Goal: Check status

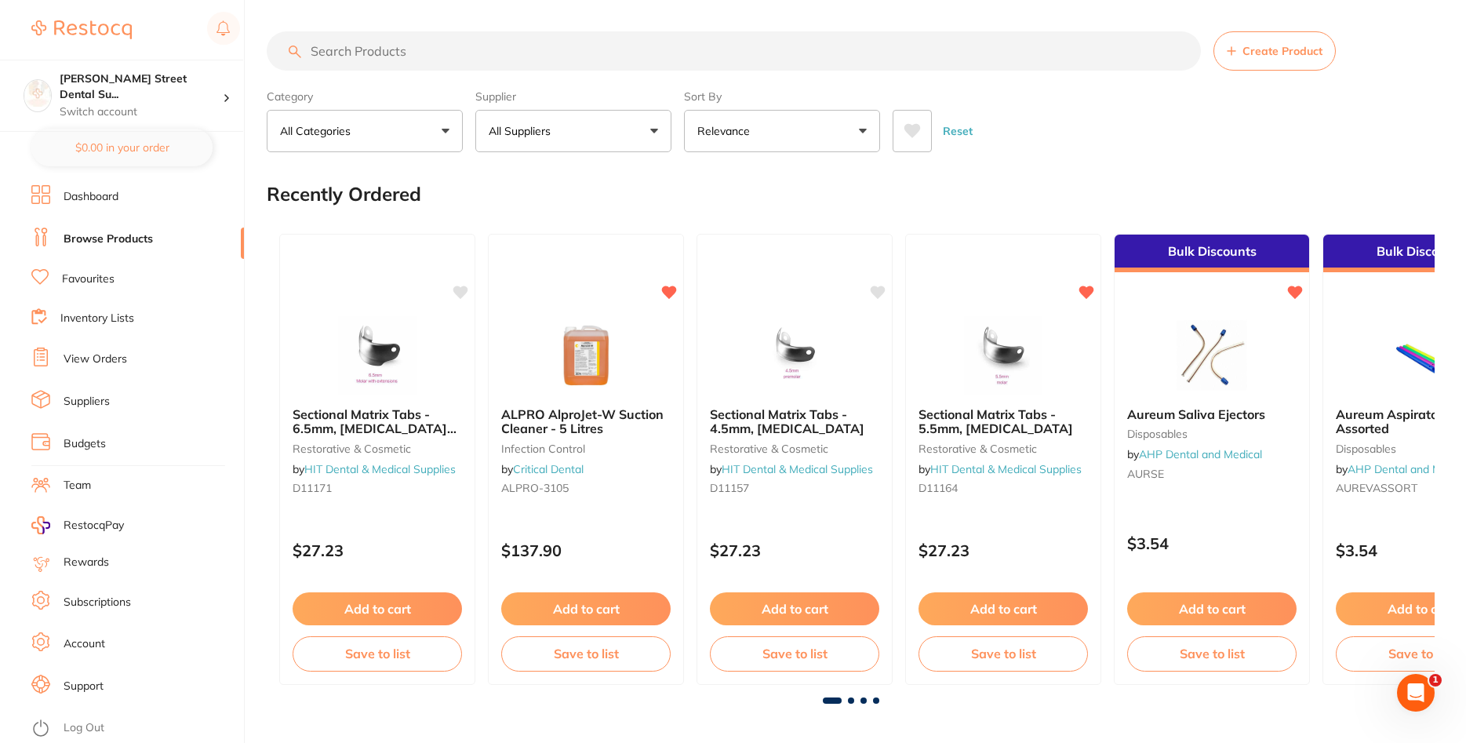
click at [93, 365] on li "View Orders" at bounding box center [137, 360] width 213 height 24
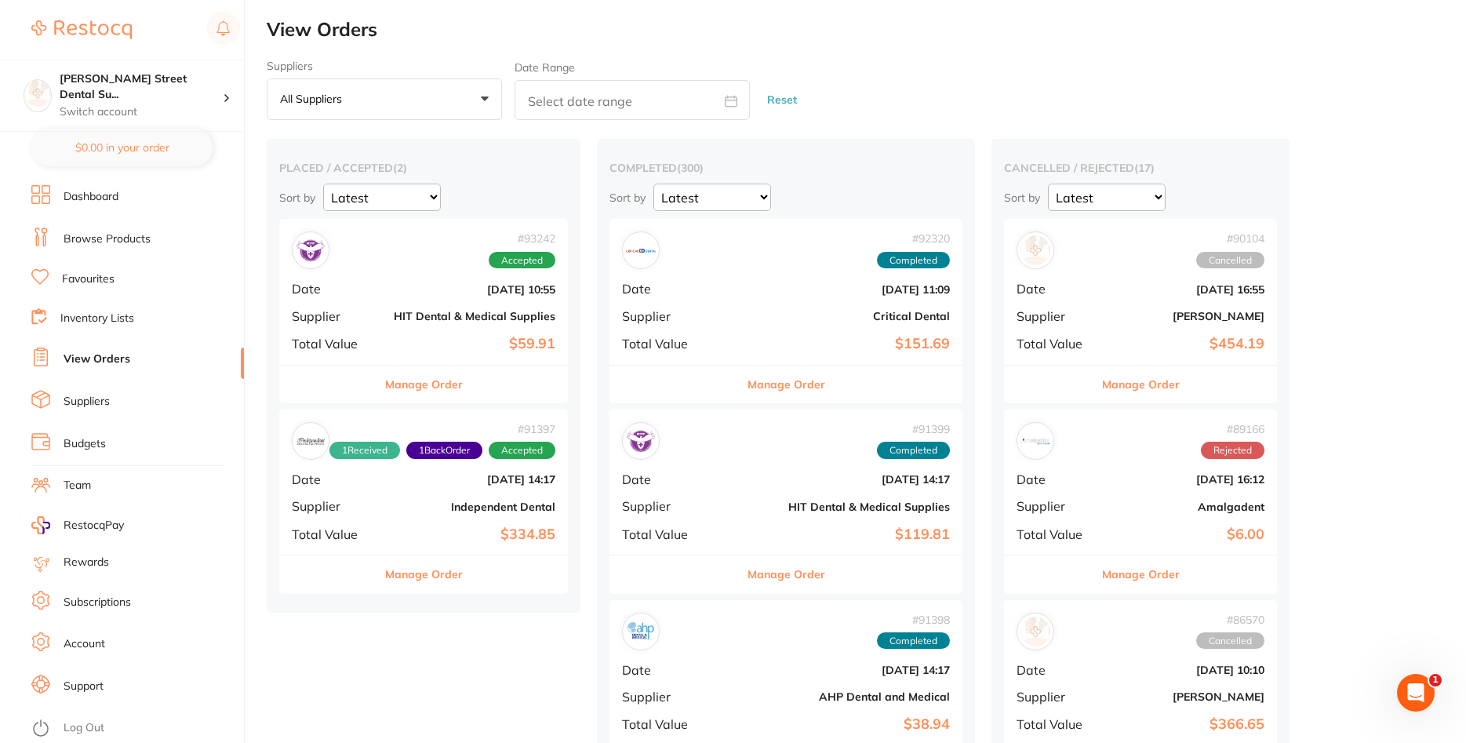
click at [417, 338] on b "$59.91" at bounding box center [471, 344] width 167 height 16
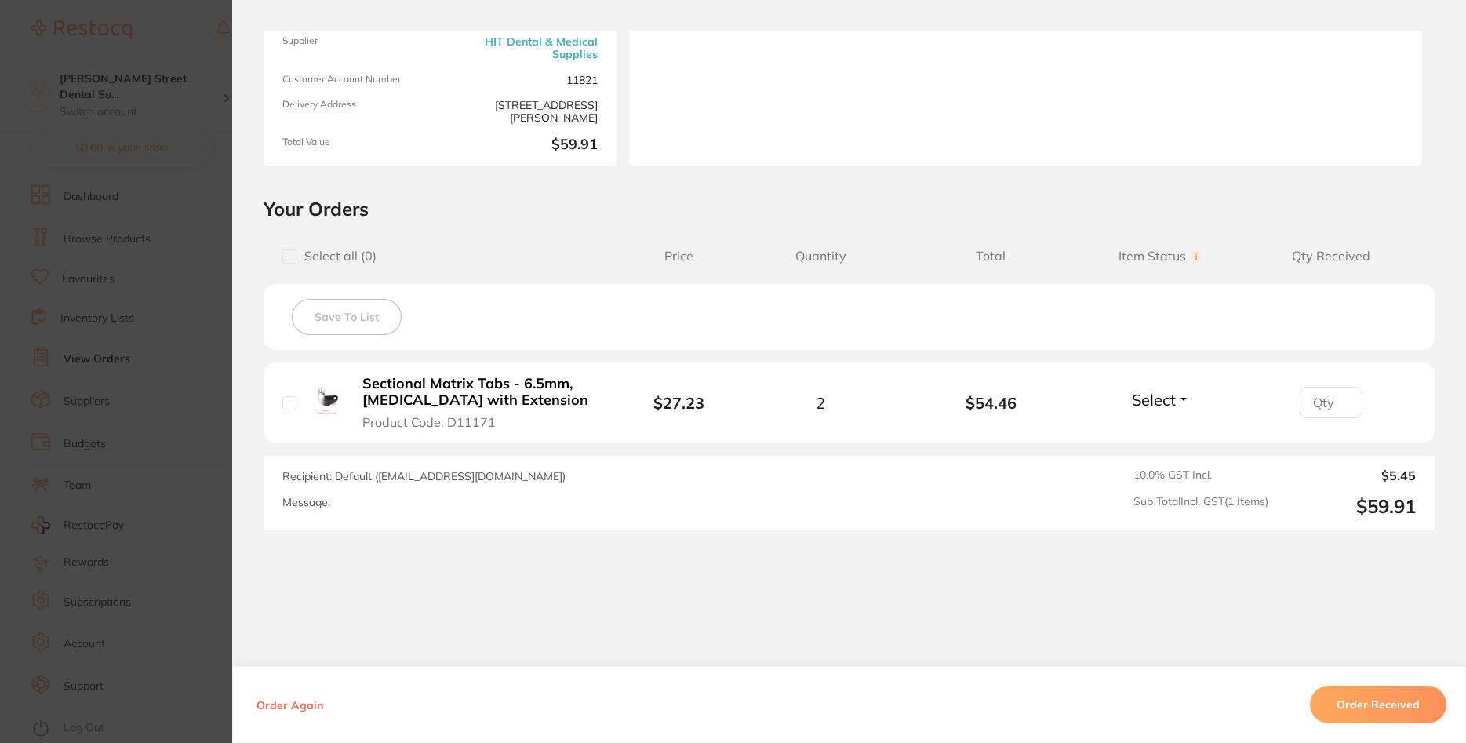
click at [293, 402] on input "checkbox" at bounding box center [289, 403] width 14 height 14
checkbox input "true"
click at [711, 697] on button "Order Received" at bounding box center [1378, 705] width 137 height 38
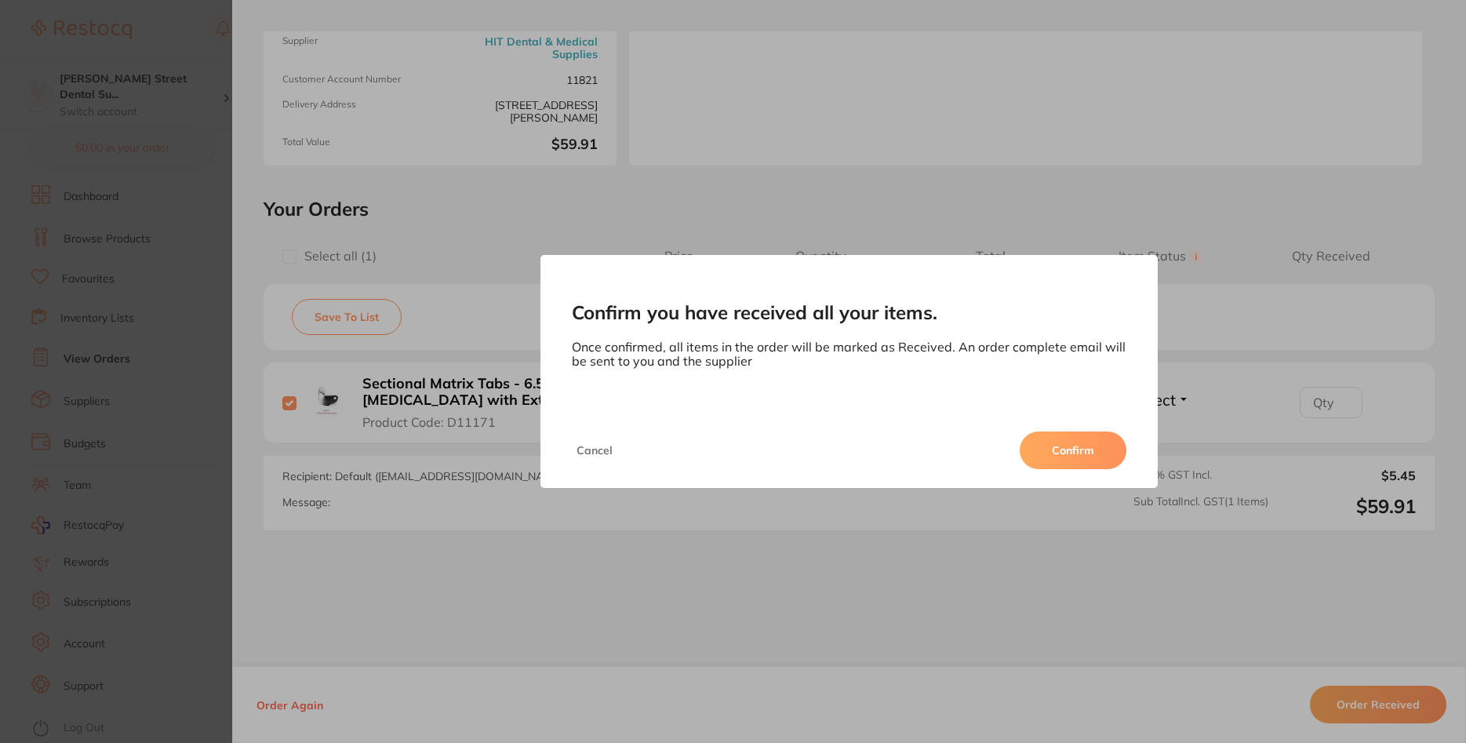
click at [711, 454] on button "Confirm" at bounding box center [1073, 451] width 107 height 38
